Goal: Task Accomplishment & Management: Complete application form

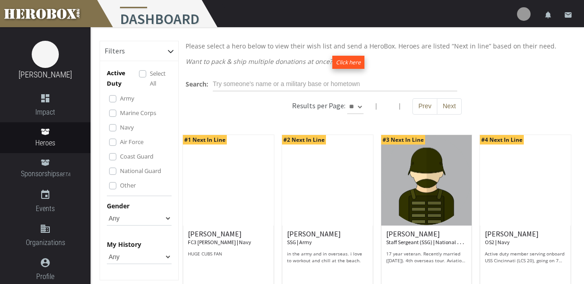
click at [351, 63] on button "Click here" at bounding box center [349, 62] width 32 height 13
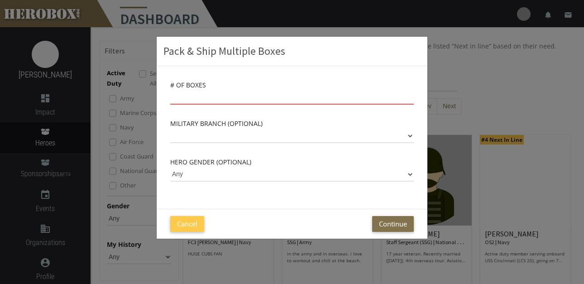
click at [214, 96] on input "number" at bounding box center [292, 97] width 244 height 14
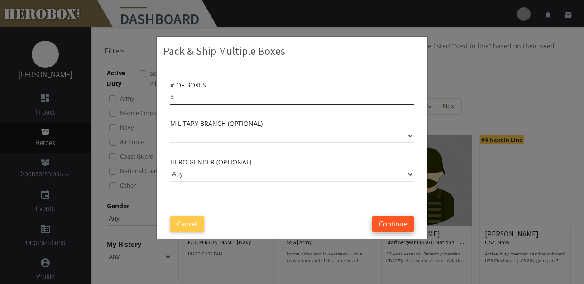
type input "5"
click at [406, 225] on button "Continue" at bounding box center [393, 224] width 42 height 16
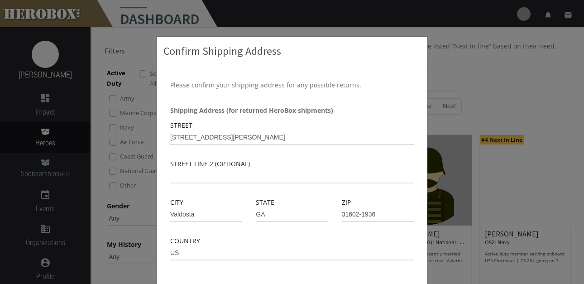
scroll to position [45, 0]
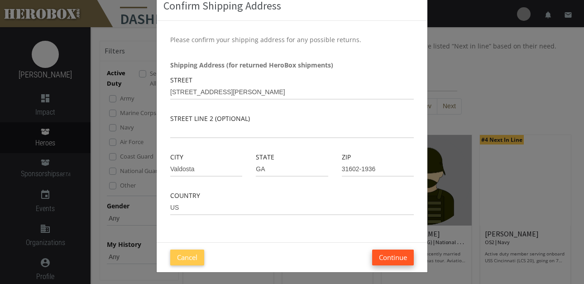
click at [393, 257] on button "Continue" at bounding box center [393, 258] width 42 height 16
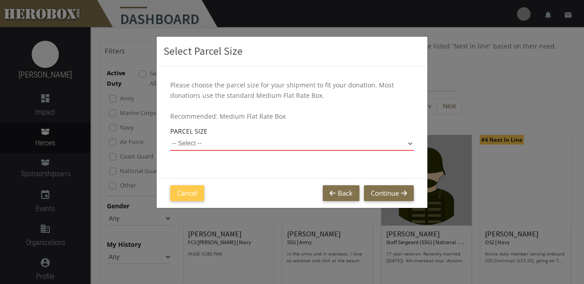
click at [410, 142] on select "-- Select -- Small Flat Rate Envelope (Est. $11.38) Medium Flat Rate Box (Est. …" at bounding box center [292, 143] width 244 height 14
click at [170, 136] on select "-- Select -- Small Flat Rate Envelope (Est. $11.38) Medium Flat Rate Box (Est. …" at bounding box center [292, 143] width 244 height 14
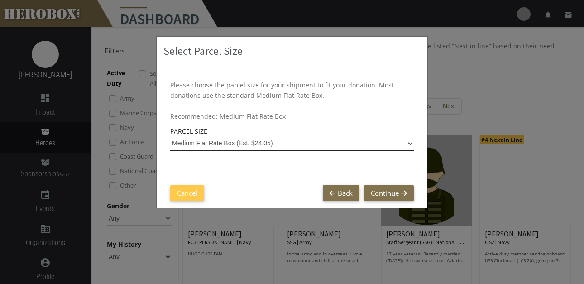
select select "Medium Flat Rate Box"
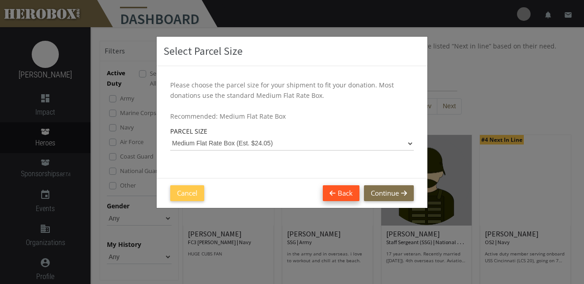
click at [351, 193] on button "Back" at bounding box center [341, 193] width 37 height 16
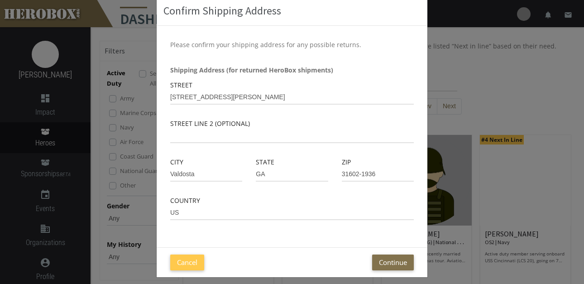
scroll to position [48, 0]
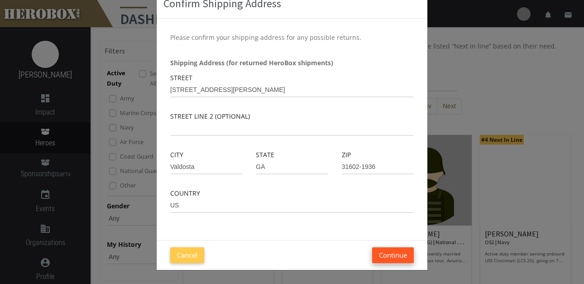
click at [391, 252] on button "Continue" at bounding box center [393, 255] width 42 height 16
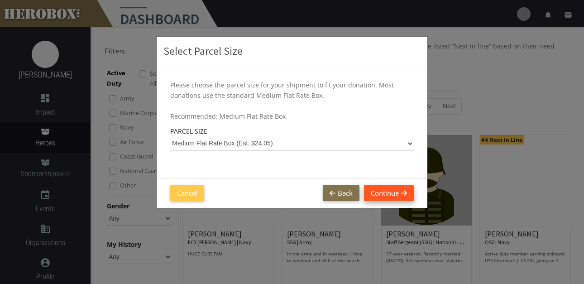
click at [385, 188] on button "Continue" at bounding box center [389, 193] width 50 height 16
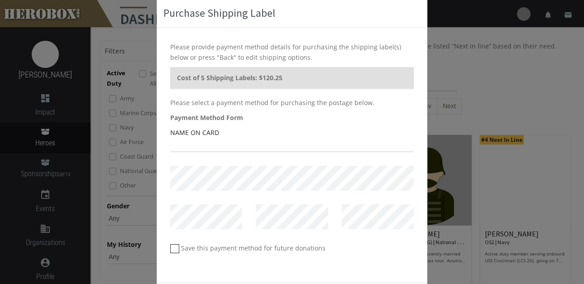
scroll to position [35, 0]
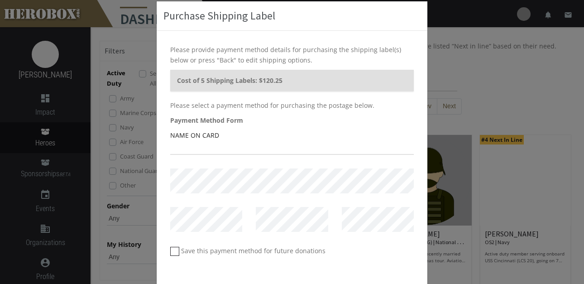
click at [464, 82] on div "Purchase Shipping Label Please provide payment method details for purchasing th…" at bounding box center [292, 142] width 584 height 284
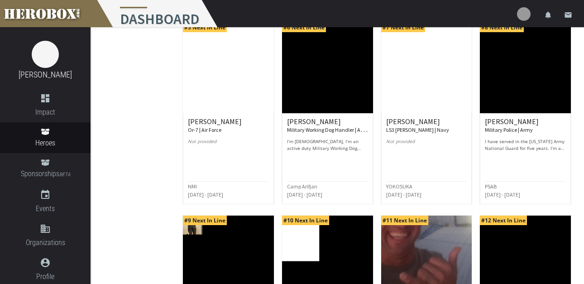
scroll to position [341, 0]
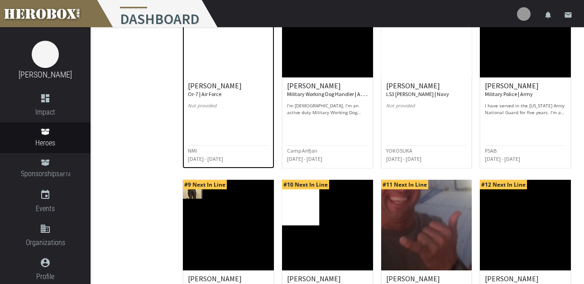
click at [213, 95] on small "Or-7 | Air Force" at bounding box center [205, 94] width 34 height 7
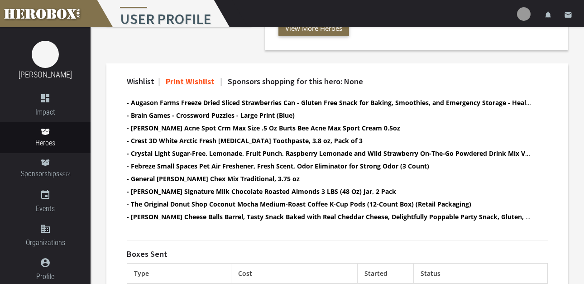
scroll to position [165, 0]
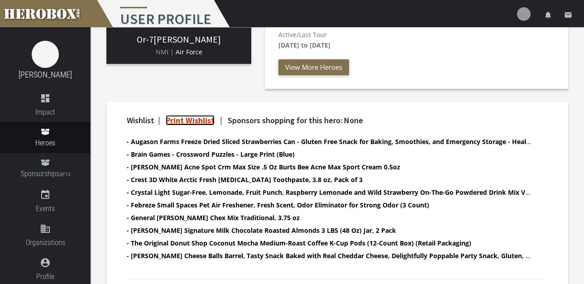
click at [195, 121] on link "Print Wishlist" at bounding box center [190, 120] width 49 height 10
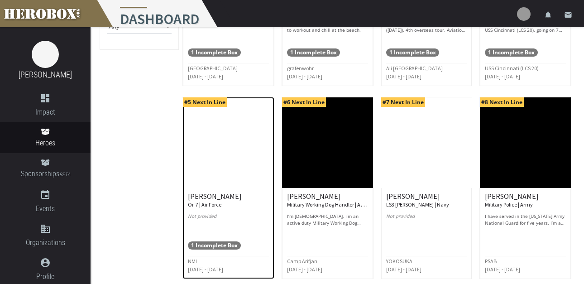
scroll to position [227, 0]
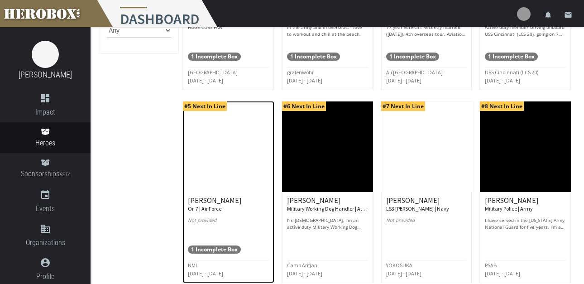
click at [230, 167] on img at bounding box center [228, 146] width 91 height 91
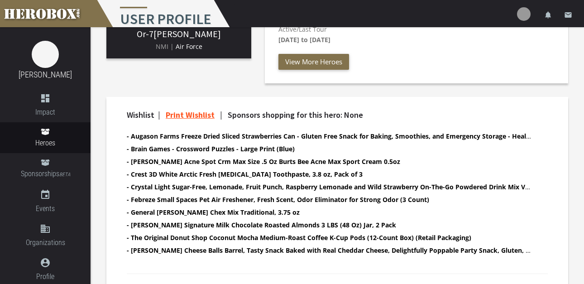
scroll to position [181, 0]
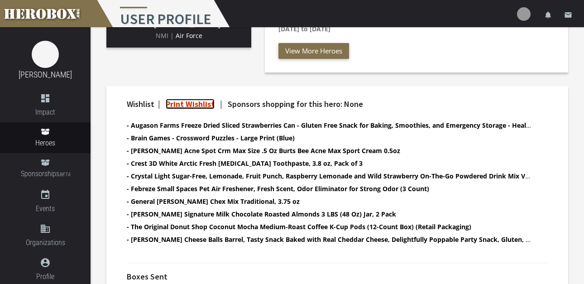
click at [189, 101] on link "Print Wishlist" at bounding box center [190, 104] width 49 height 10
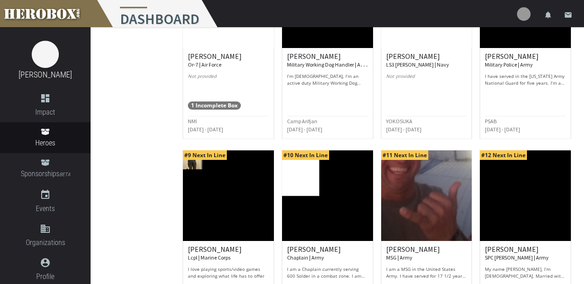
scroll to position [317, 0]
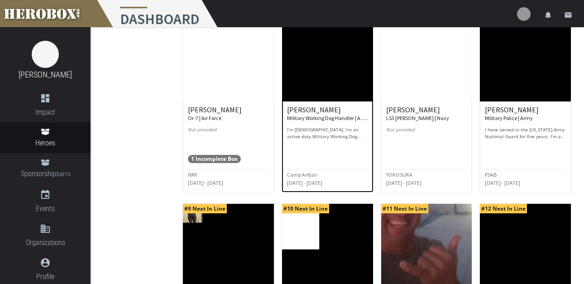
click at [331, 135] on p "I’m 21 years old, I’m an active duty Military Working Dog Handler in the Army, …" at bounding box center [327, 133] width 81 height 14
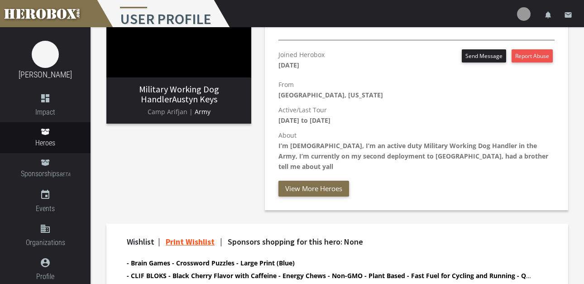
scroll to position [227, 0]
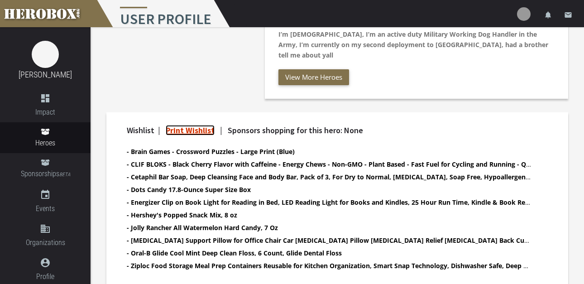
click at [195, 132] on link "Print Wishlist" at bounding box center [190, 130] width 49 height 10
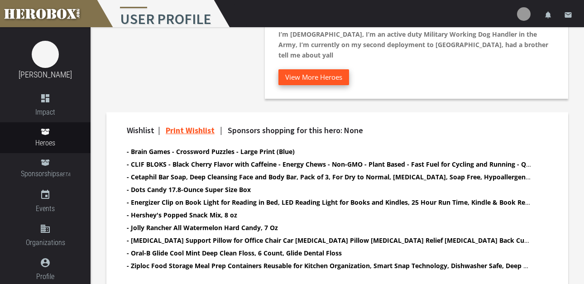
click at [329, 81] on button "View More Heroes" at bounding box center [314, 77] width 71 height 16
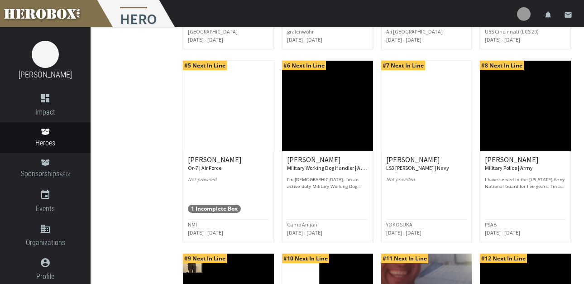
scroll to position [477, 0]
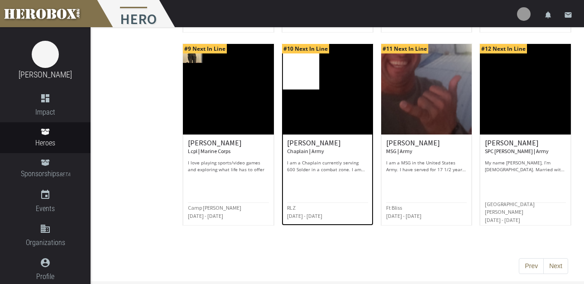
click at [327, 168] on p "I am a Chaplain currently serving 600 Solder in a combat zone. I am also a husb…" at bounding box center [327, 166] width 81 height 14
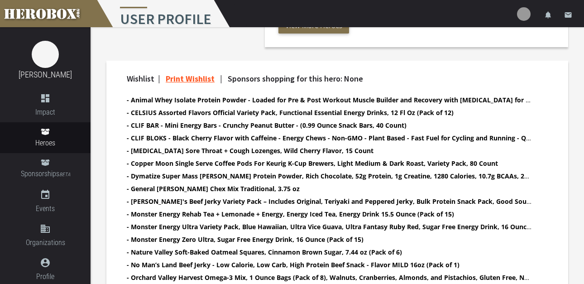
scroll to position [272, 0]
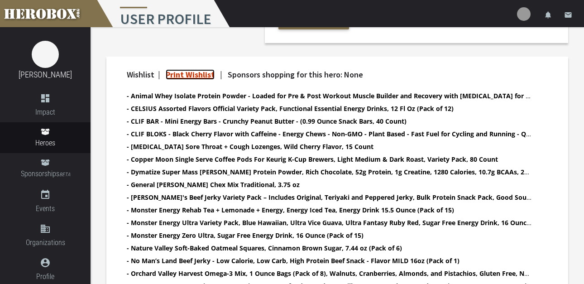
click at [190, 75] on link "Print Wishlist" at bounding box center [190, 74] width 49 height 10
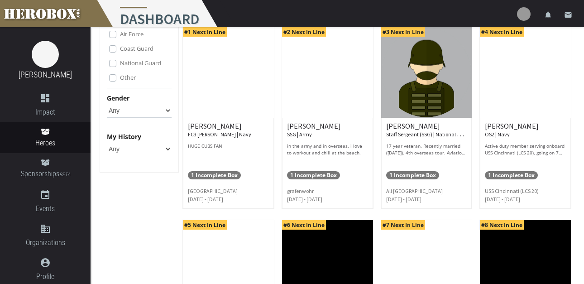
scroll to position [91, 0]
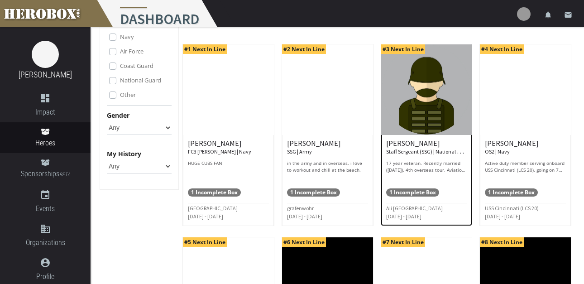
click at [434, 141] on h6 "MONIQUE B. Staff Sergeant (SSG) | National Guard" at bounding box center [426, 148] width 81 height 16
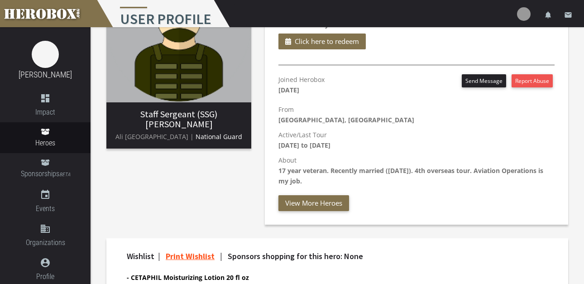
scroll to position [135, 0]
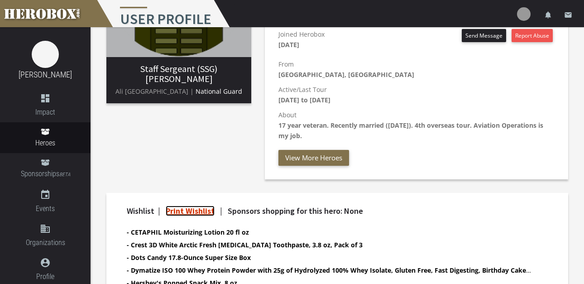
click at [194, 210] on link "Print Wishlist" at bounding box center [190, 211] width 49 height 10
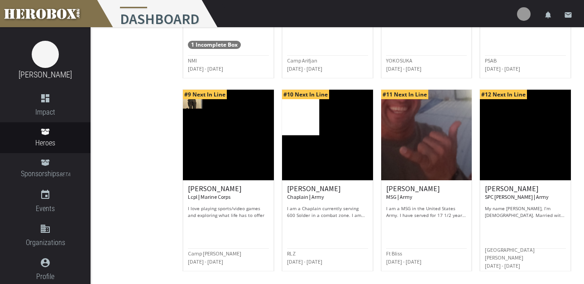
scroll to position [477, 0]
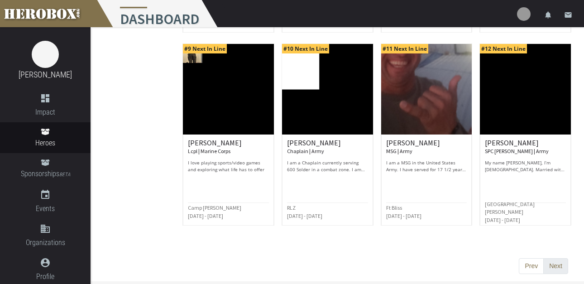
click at [550, 268] on button "Next" at bounding box center [556, 266] width 25 height 16
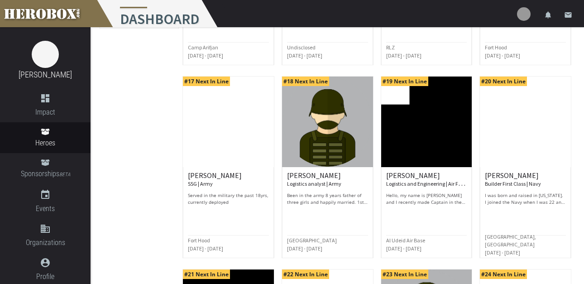
scroll to position [251, 0]
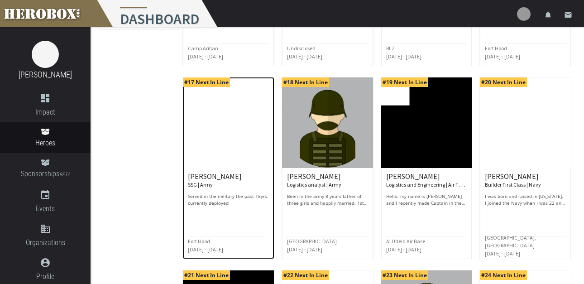
click at [203, 184] on small "SSG | Army" at bounding box center [200, 184] width 25 height 7
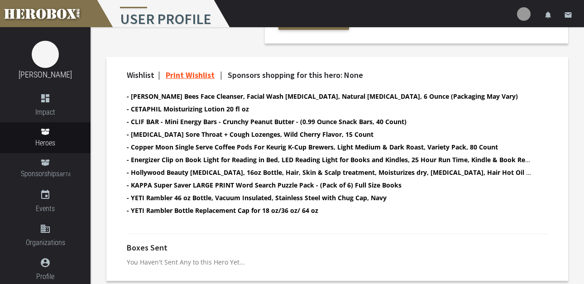
scroll to position [265, 0]
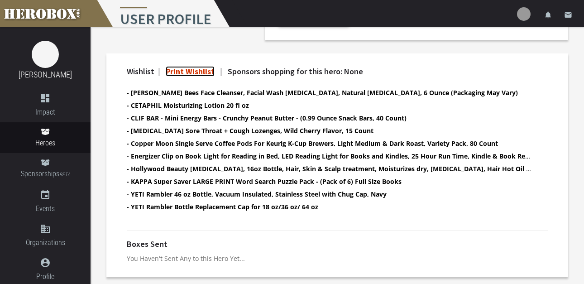
click at [198, 70] on link "Print Wishlist" at bounding box center [190, 71] width 49 height 10
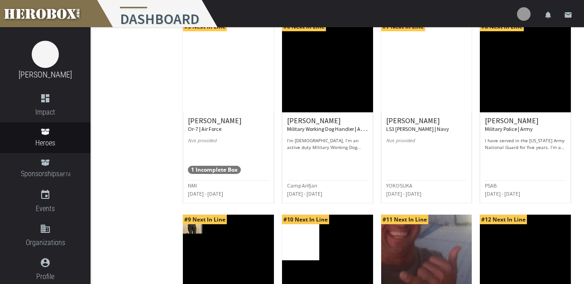
scroll to position [317, 0]
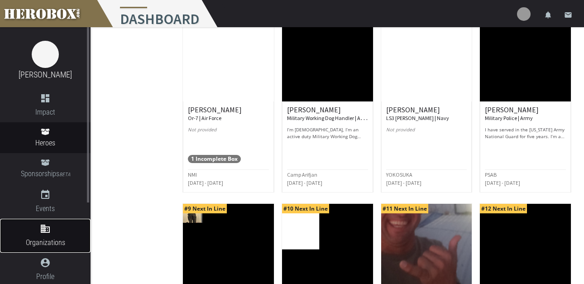
click at [43, 231] on icon "domain" at bounding box center [45, 228] width 91 height 11
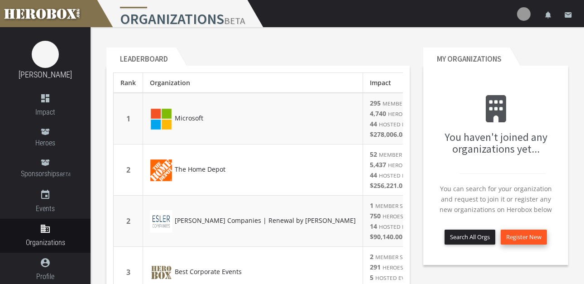
click at [527, 236] on button "Register New" at bounding box center [524, 237] width 46 height 15
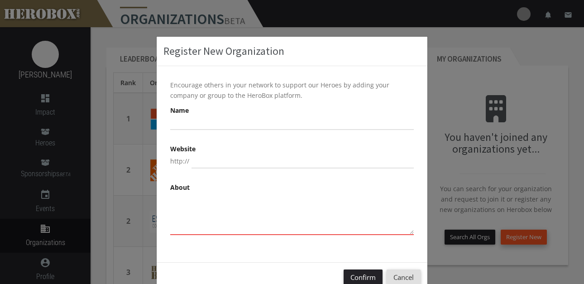
scroll to position [22, 0]
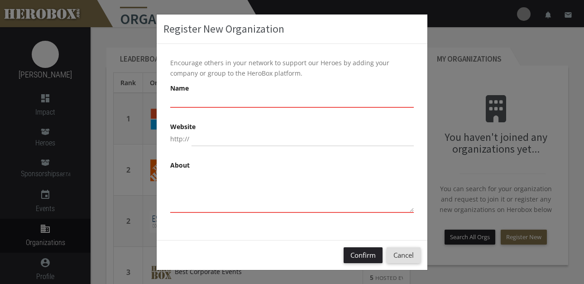
click at [183, 99] on input "text" at bounding box center [292, 100] width 244 height 14
click at [183, 100] on input "[GEOGRAPHIC_DATA] 728" at bounding box center [292, 100] width 244 height 14
click at [212, 98] on input "[GEOGRAPHIC_DATA] 728" at bounding box center [292, 100] width 244 height 14
click at [200, 99] on input "[GEOGRAPHIC_DATA] 728," at bounding box center [292, 100] width 244 height 14
click at [217, 101] on input "[GEOGRAPHIC_DATA] #728," at bounding box center [292, 100] width 244 height 14
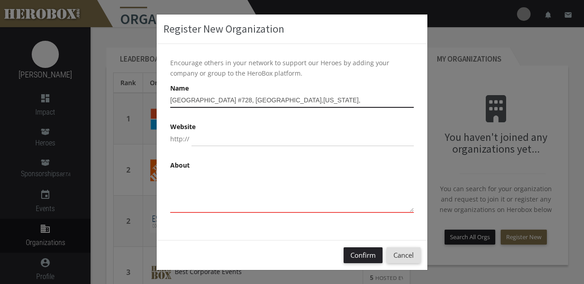
click at [274, 101] on input "[GEOGRAPHIC_DATA] #728, [GEOGRAPHIC_DATA],[US_STATE]," at bounding box center [292, 100] width 244 height 14
type input "[GEOGRAPHIC_DATA] #728, [GEOGRAPHIC_DATA],[US_STATE], [GEOGRAPHIC_DATA]"
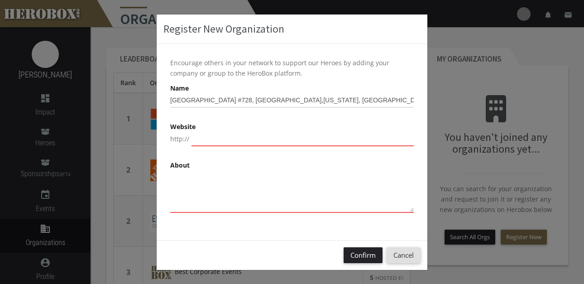
click at [196, 133] on input "text" at bounding box center [303, 139] width 222 height 14
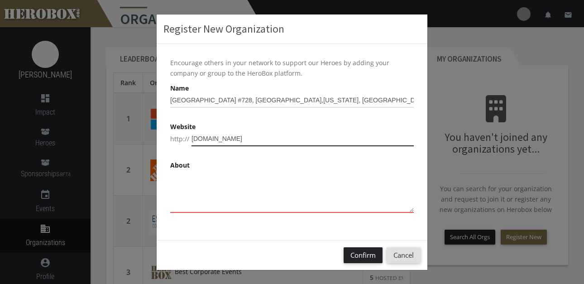
type input "[DOMAIN_NAME]"
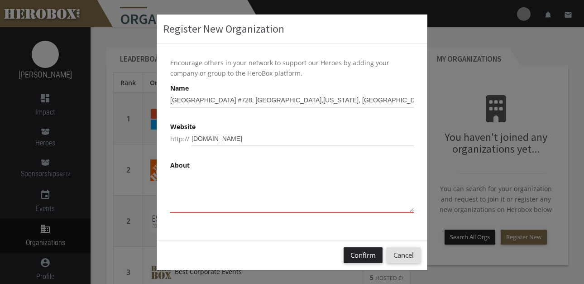
click at [181, 202] on textarea at bounding box center [292, 191] width 244 height 43
click at [284, 177] on textarea "Our Elks Auxiliary would like to partic" at bounding box center [292, 191] width 244 height 43
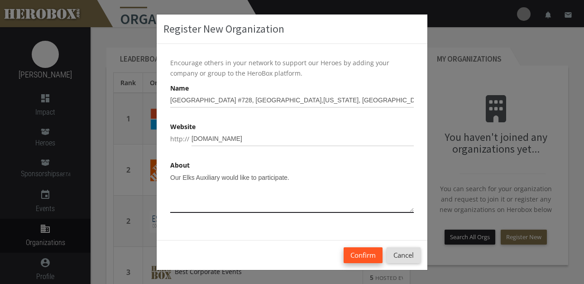
type textarea "Our Elks Auxiliary would like to participate."
click at [357, 258] on button "Confirm" at bounding box center [363, 255] width 39 height 16
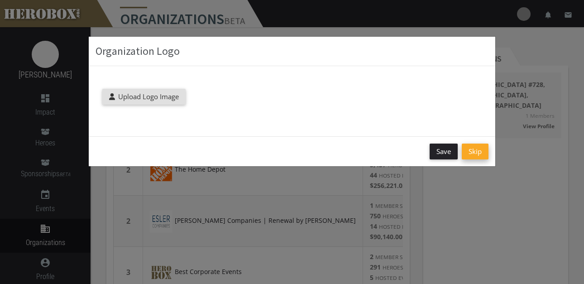
click at [478, 150] on button "Skip" at bounding box center [475, 152] width 27 height 16
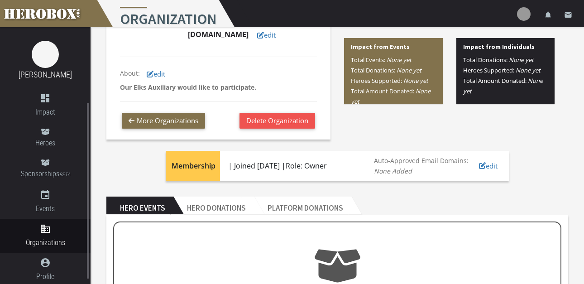
scroll to position [91, 0]
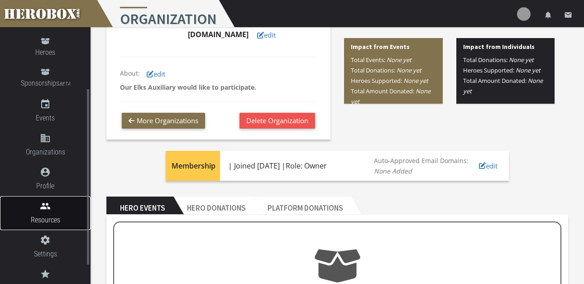
click at [73, 217] on span "Resources" at bounding box center [45, 219] width 91 height 11
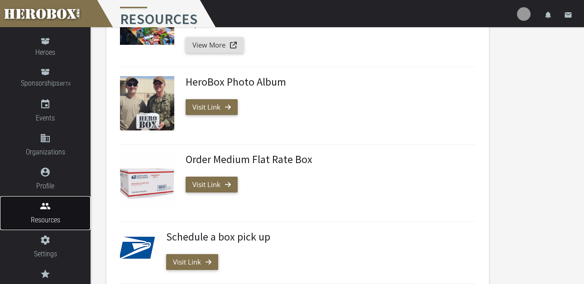
scroll to position [227, 0]
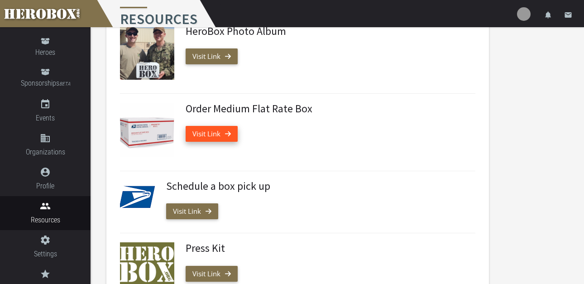
click at [221, 133] on link "Visit Link" at bounding box center [212, 134] width 52 height 16
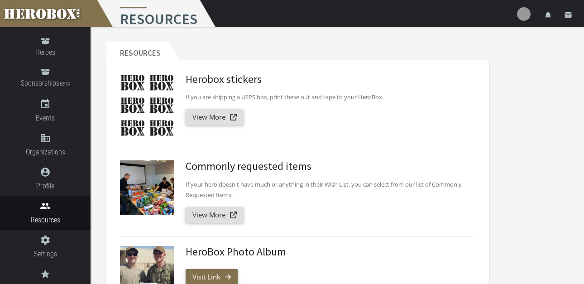
scroll to position [0, 0]
